Goal: Find contact information: Find contact information

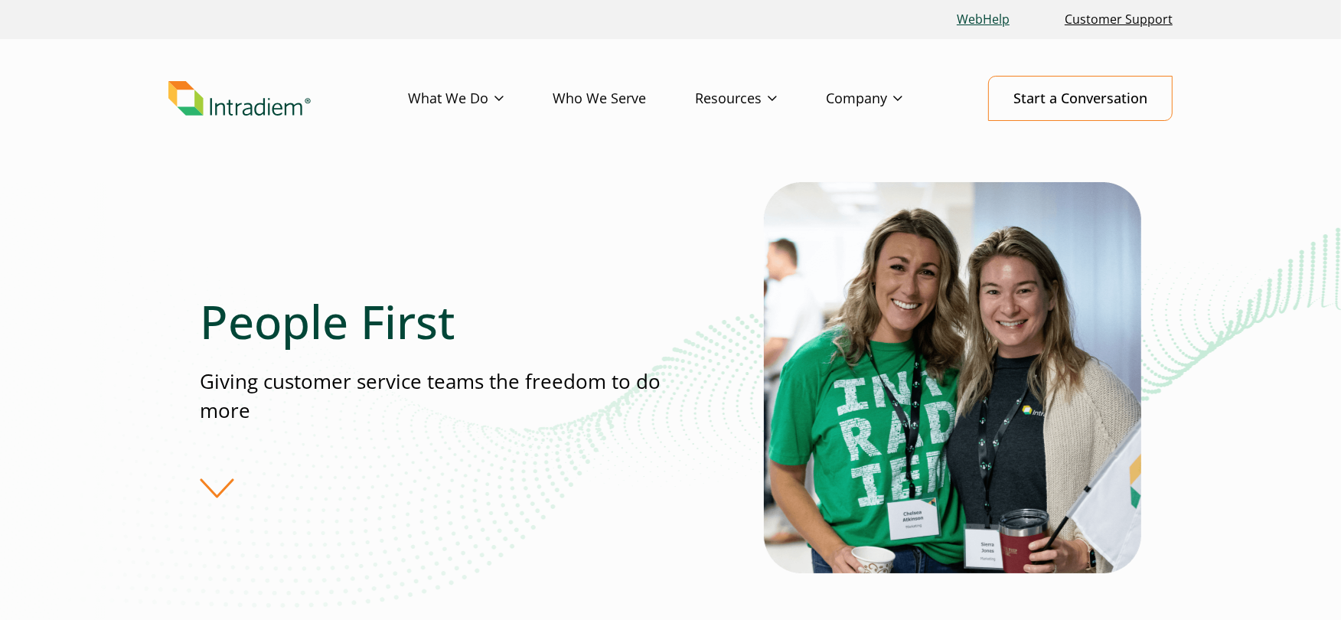
click at [994, 14] on link "WebHelp" at bounding box center [983, 19] width 65 height 33
drag, startPoint x: 227, startPoint y: 476, endPoint x: 236, endPoint y: 472, distance: 9.3
click at [227, 476] on div "People First Giving customer service teams the freedom to do more" at bounding box center [482, 396] width 564 height 204
click at [213, 494] on div "People First Giving customer service teams the freedom to do more" at bounding box center [482, 396] width 564 height 204
click at [1086, 92] on link "Start a Conversation" at bounding box center [1080, 98] width 185 height 45
